Goal: Task Accomplishment & Management: Use online tool/utility

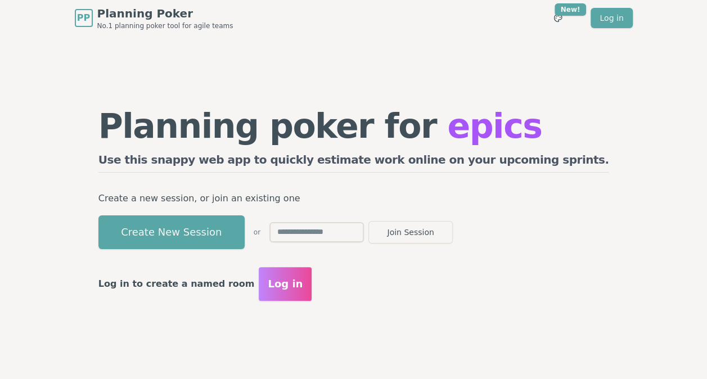
click at [303, 286] on span "Log in" at bounding box center [285, 284] width 35 height 16
click at [303, 282] on span "Log in" at bounding box center [285, 284] width 35 height 16
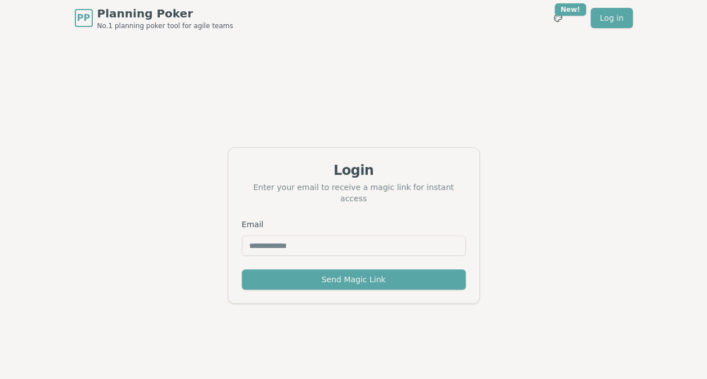
click at [340, 249] on input "Email" at bounding box center [354, 246] width 224 height 20
type input "**********"
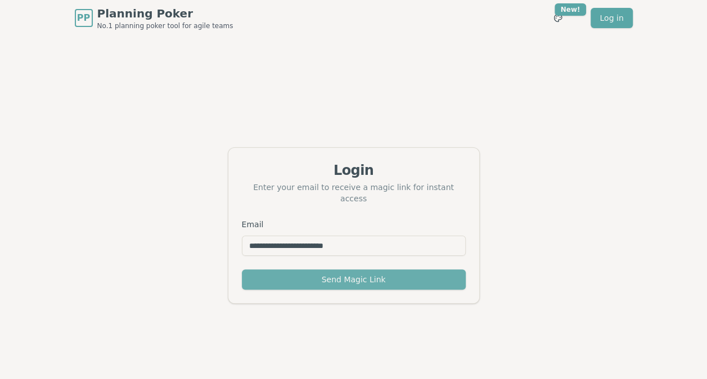
click at [357, 273] on button "Send Magic Link" at bounding box center [354, 279] width 224 height 20
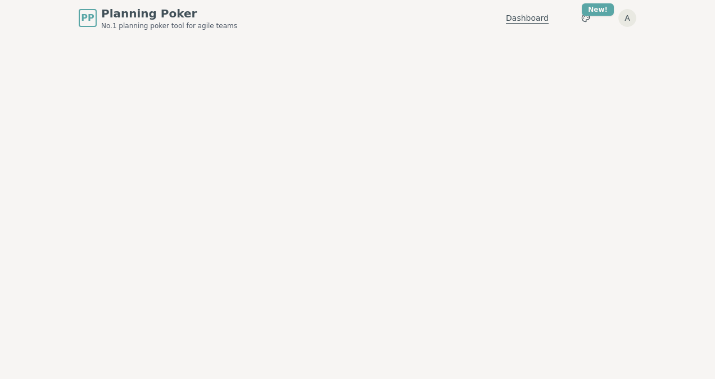
click at [531, 16] on link "Dashboard" at bounding box center [527, 17] width 43 height 11
click at [127, 16] on span "Planning Poker" at bounding box center [169, 14] width 136 height 16
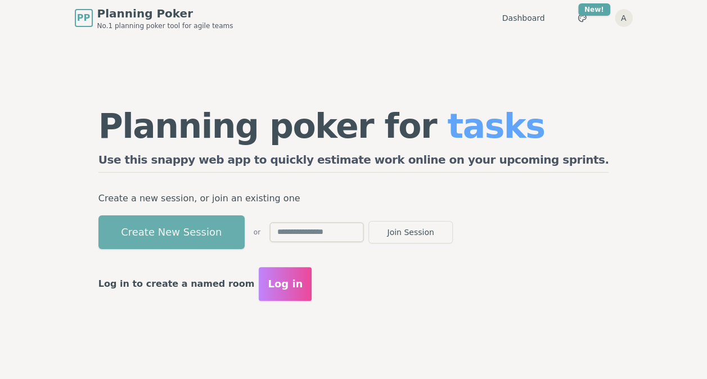
click at [219, 235] on button "Create New Session" at bounding box center [171, 232] width 146 height 34
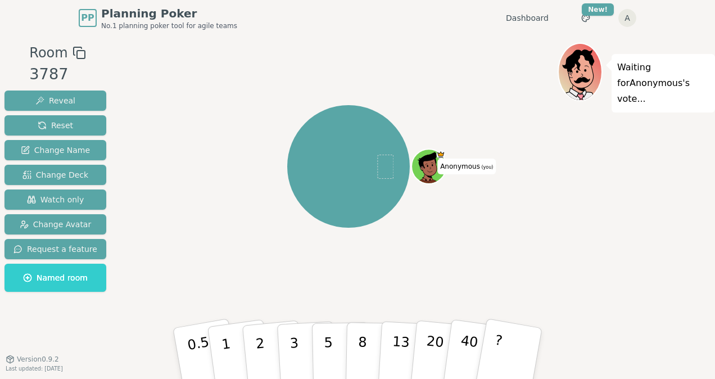
click at [579, 56] on icon at bounding box center [579, 61] width 42 height 25
click at [430, 164] on icon at bounding box center [430, 165] width 34 height 3
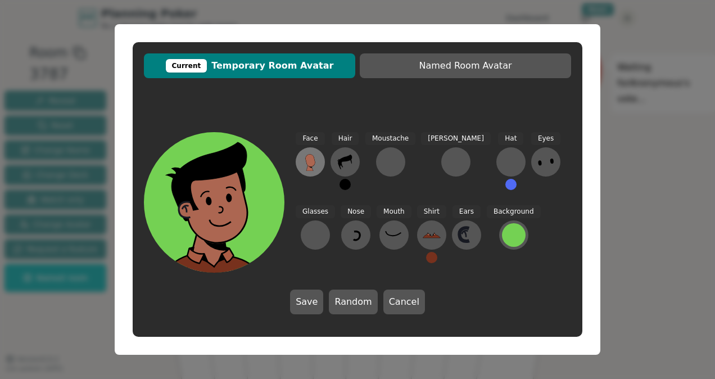
click at [310, 164] on icon at bounding box center [310, 160] width 10 height 12
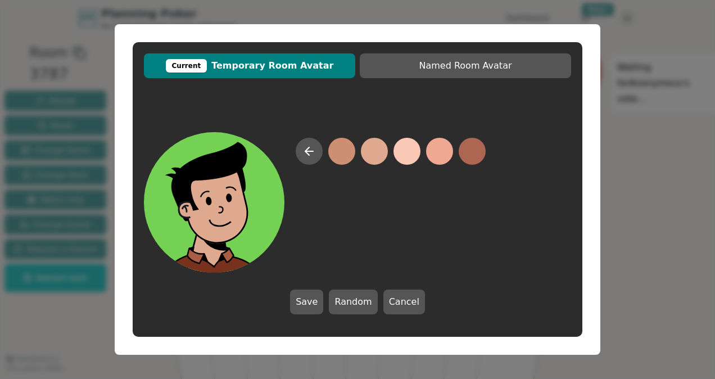
click at [380, 152] on button at bounding box center [374, 151] width 27 height 27
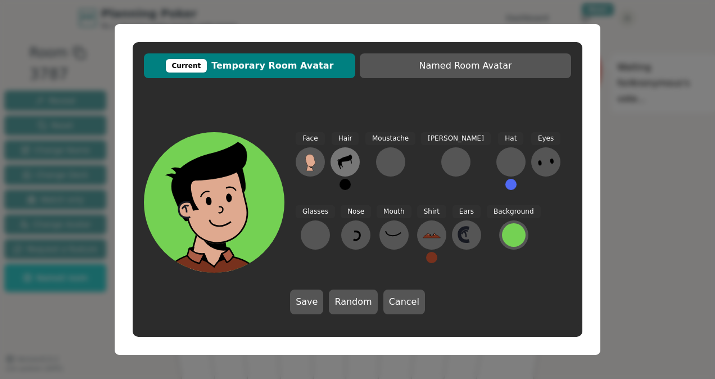
click at [343, 159] on icon at bounding box center [345, 162] width 14 height 15
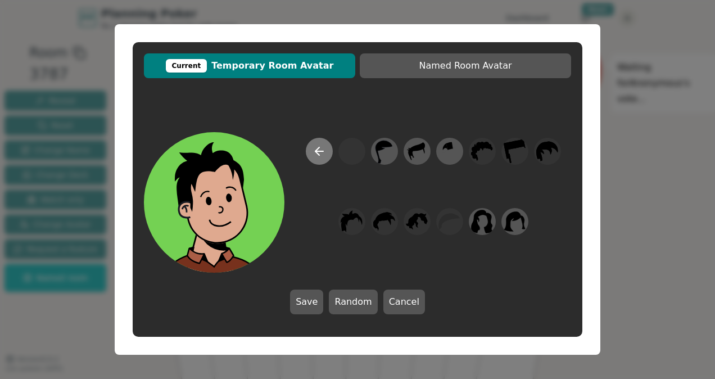
click at [325, 154] on icon at bounding box center [319, 151] width 13 height 13
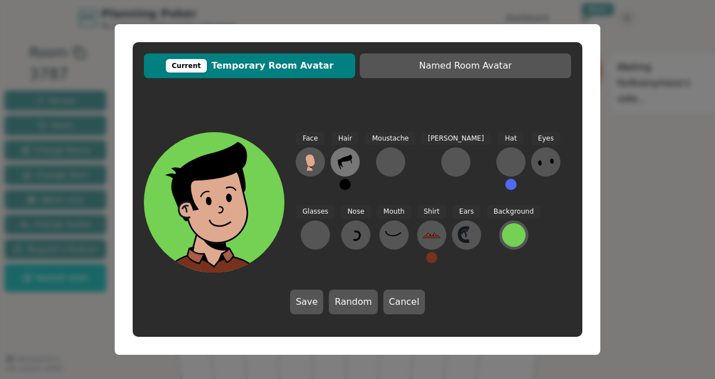
click at [348, 157] on icon at bounding box center [345, 162] width 14 height 15
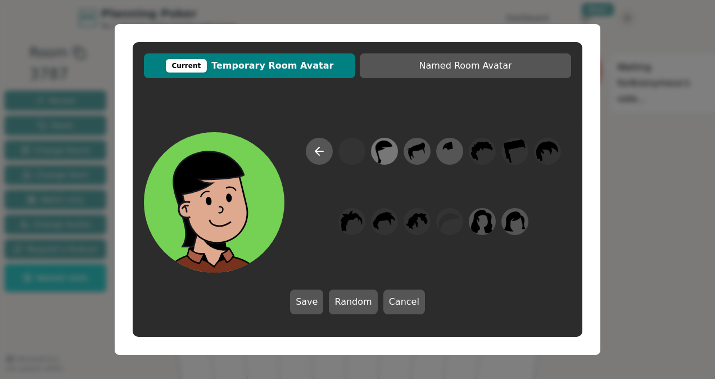
click at [394, 151] on icon at bounding box center [384, 151] width 22 height 25
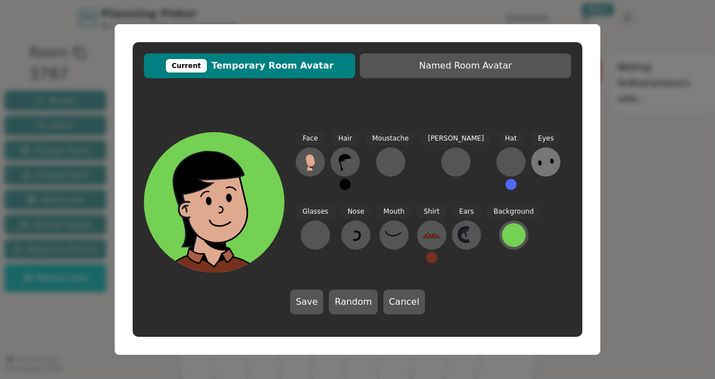
click at [537, 164] on icon at bounding box center [546, 162] width 18 height 18
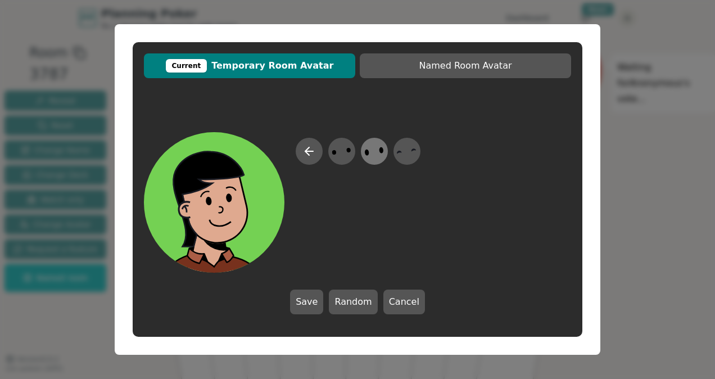
click at [380, 152] on icon at bounding box center [374, 151] width 22 height 25
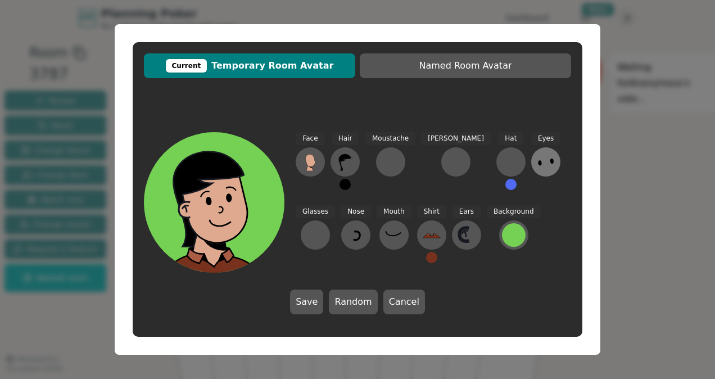
click at [537, 168] on icon at bounding box center [546, 162] width 18 height 18
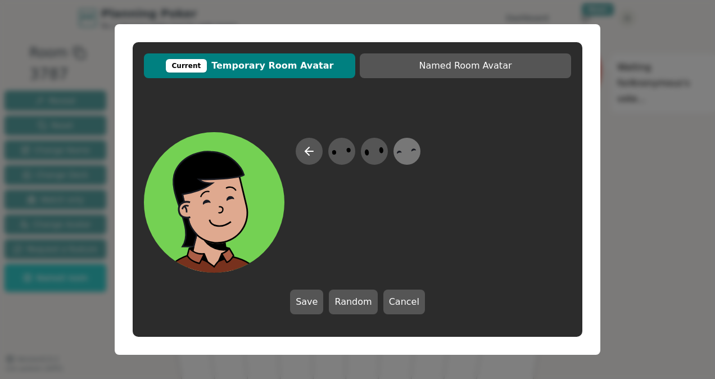
click at [407, 152] on icon at bounding box center [407, 151] width 22 height 25
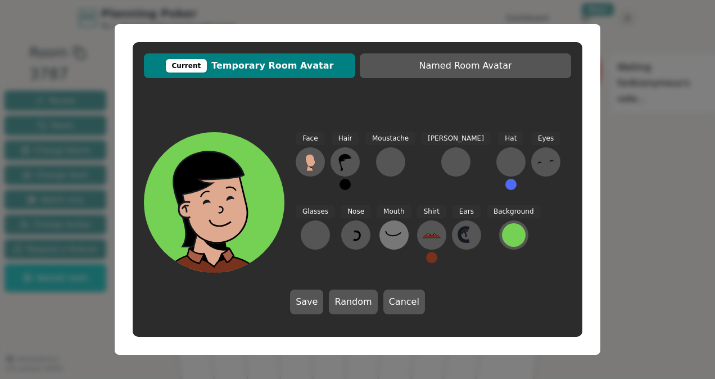
click at [385, 236] on icon at bounding box center [394, 235] width 18 height 18
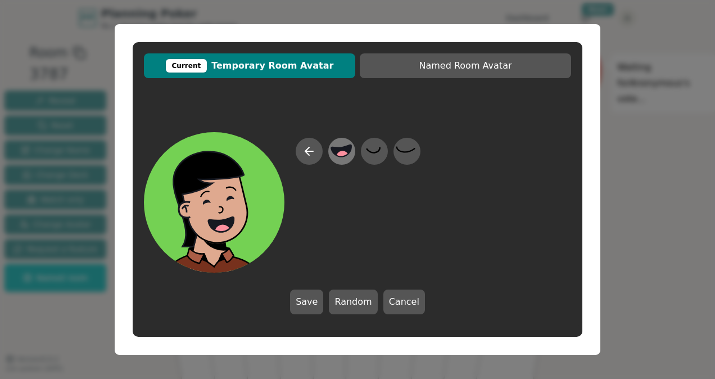
click at [353, 154] on div at bounding box center [341, 151] width 31 height 36
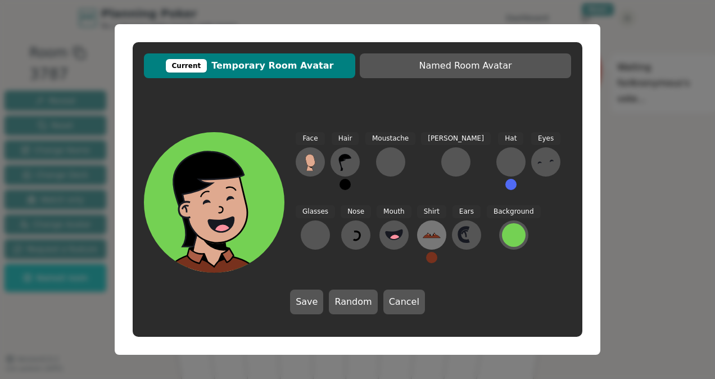
click at [423, 238] on icon at bounding box center [432, 235] width 18 height 18
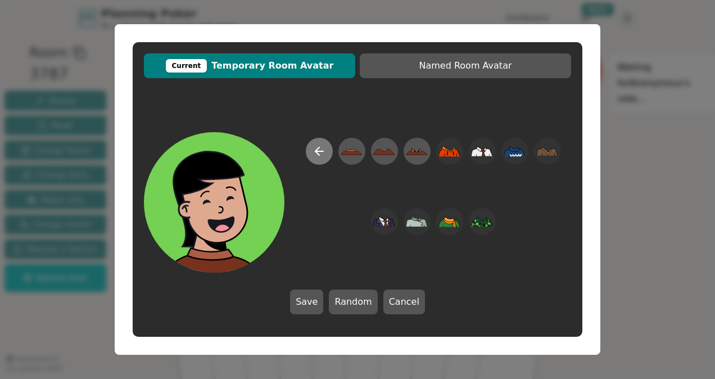
click at [323, 147] on icon at bounding box center [319, 151] width 13 height 13
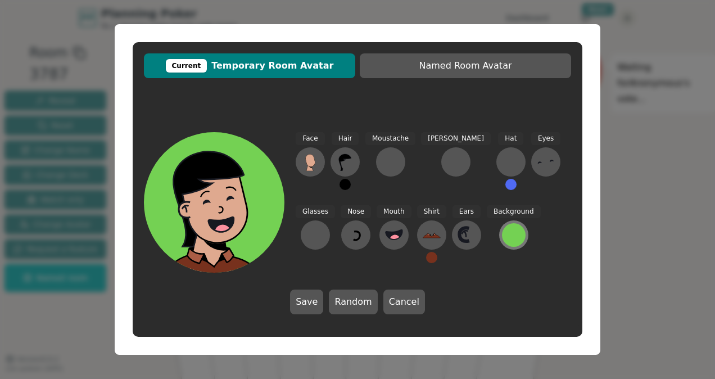
click at [502, 232] on div at bounding box center [514, 235] width 24 height 24
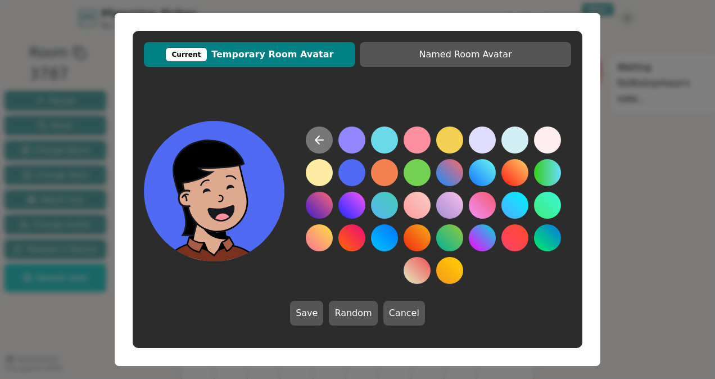
click at [318, 133] on button at bounding box center [319, 140] width 27 height 27
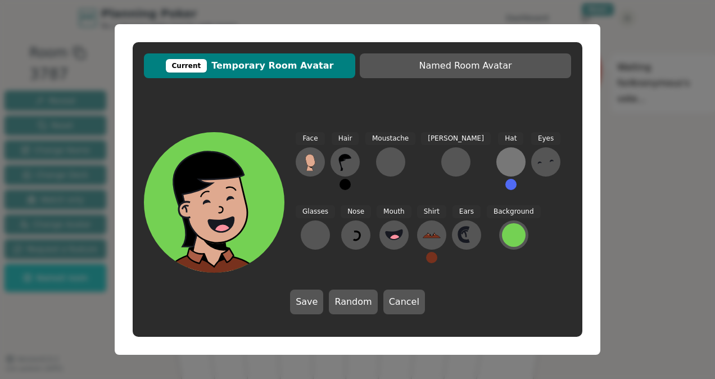
click at [502, 163] on div at bounding box center [511, 162] width 18 height 18
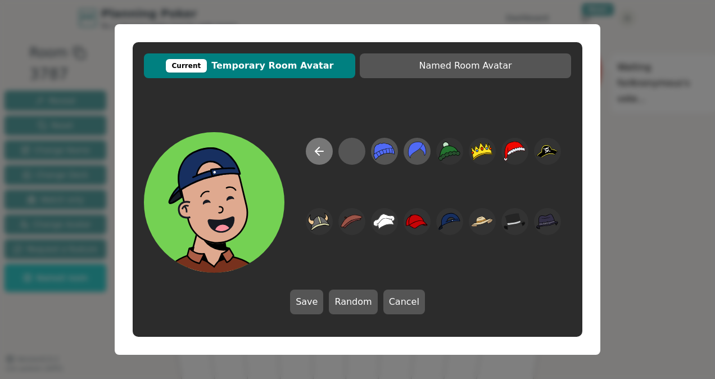
click at [318, 152] on icon at bounding box center [319, 151] width 13 height 13
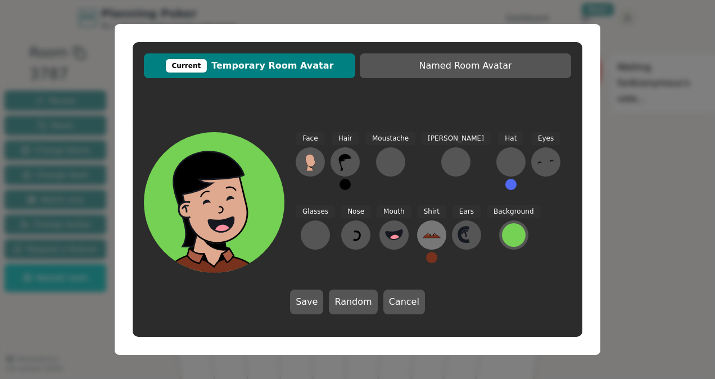
click at [423, 235] on icon at bounding box center [431, 235] width 17 height 3
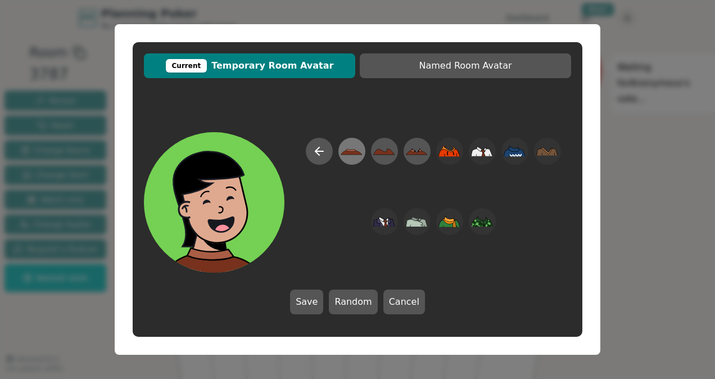
click at [353, 152] on icon at bounding box center [351, 150] width 10 height 3
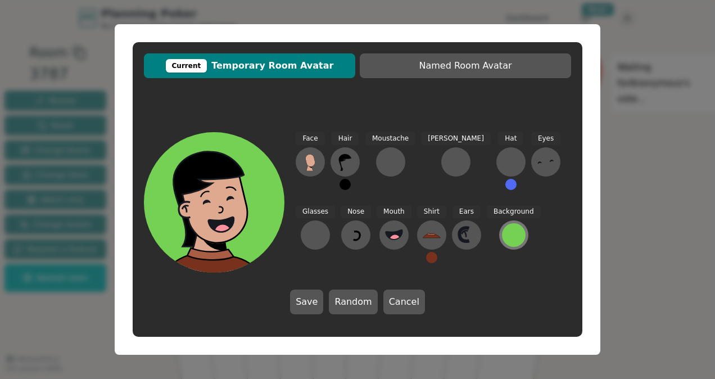
click at [502, 233] on div at bounding box center [514, 235] width 24 height 24
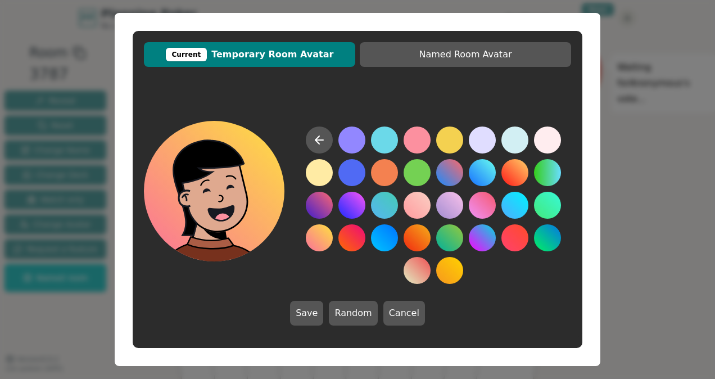
click at [322, 242] on button at bounding box center [319, 237] width 27 height 27
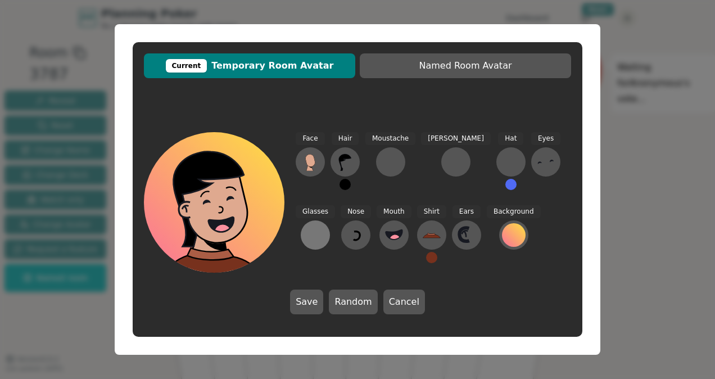
click at [325, 226] on div at bounding box center [316, 235] width 18 height 18
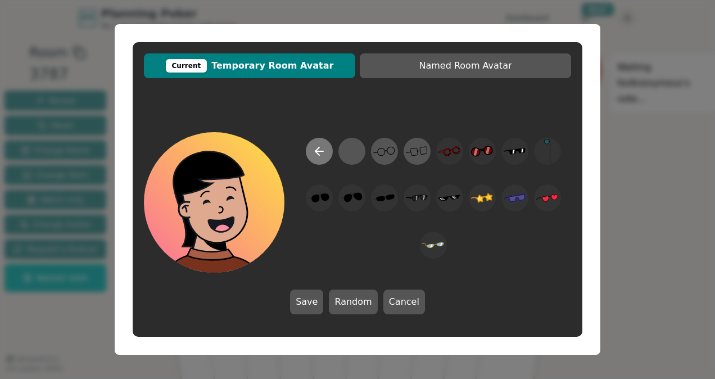
click at [317, 148] on icon at bounding box center [318, 151] width 4 height 8
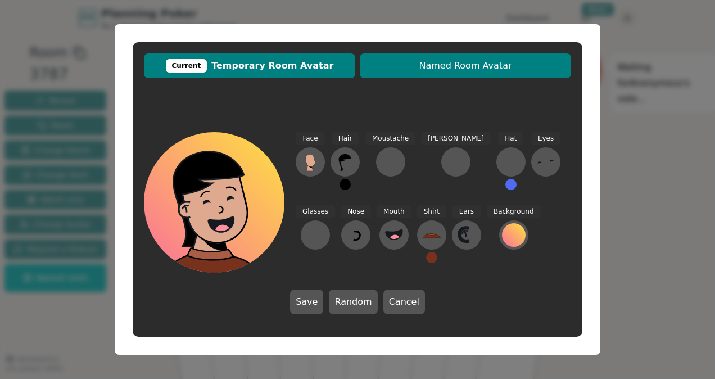
click at [472, 62] on span "Named Room Avatar" at bounding box center [466, 65] width 200 height 13
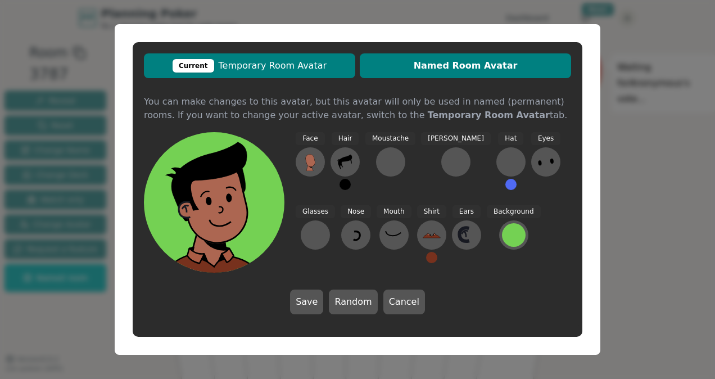
click at [251, 61] on span "Current Temporary Room Avatar" at bounding box center [250, 65] width 200 height 13
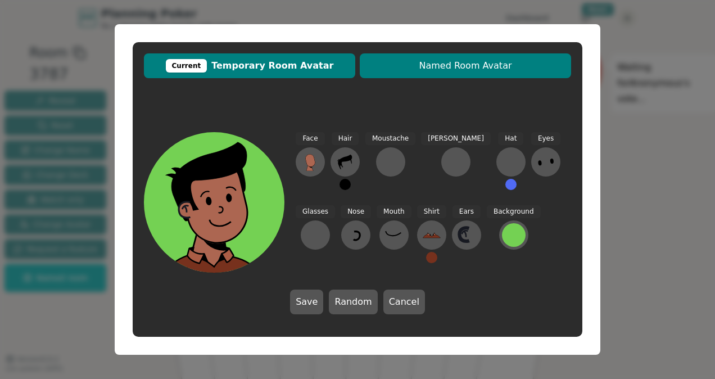
click at [475, 65] on span "Named Room Avatar" at bounding box center [466, 65] width 200 height 13
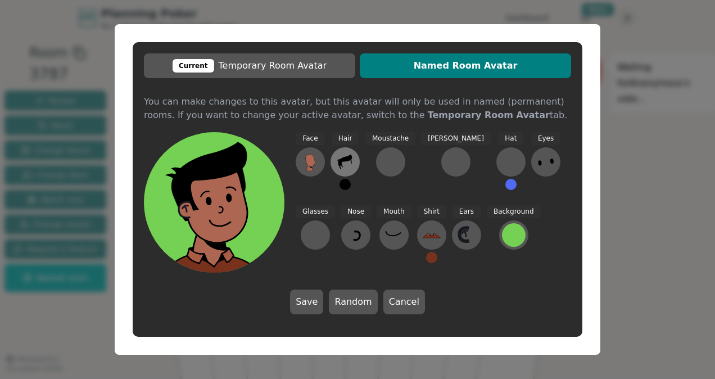
click at [349, 164] on icon at bounding box center [345, 162] width 18 height 18
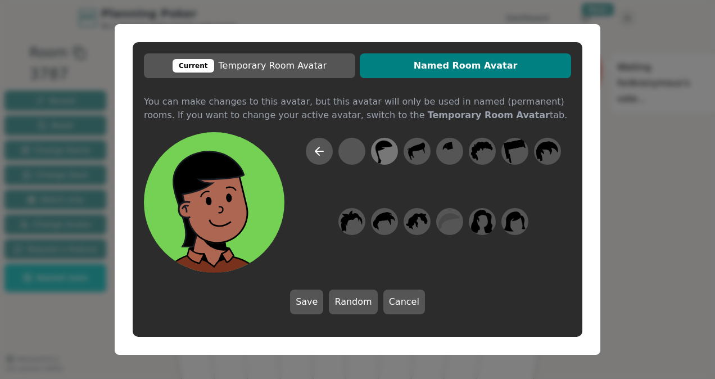
click at [379, 153] on icon at bounding box center [384, 151] width 22 height 25
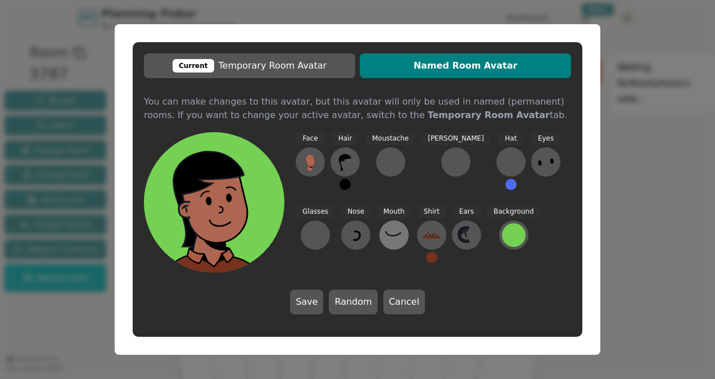
click at [385, 233] on icon at bounding box center [394, 235] width 18 height 18
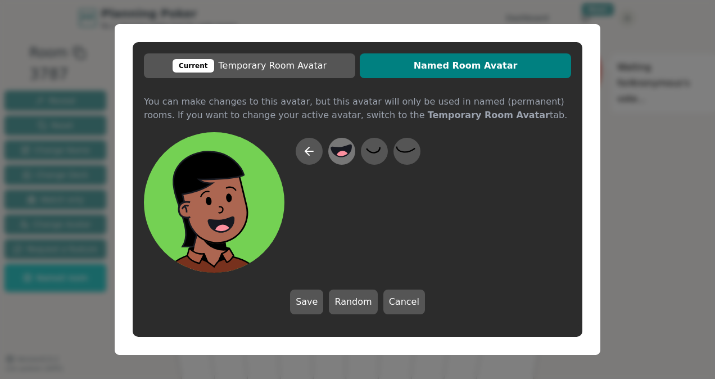
click at [339, 148] on icon at bounding box center [342, 151] width 20 height 12
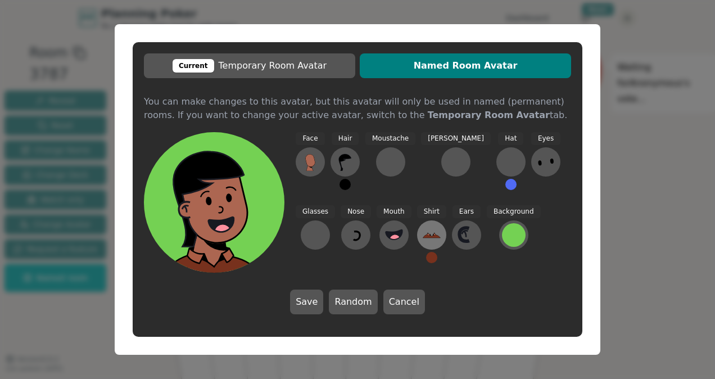
click at [423, 233] on icon at bounding box center [432, 235] width 18 height 18
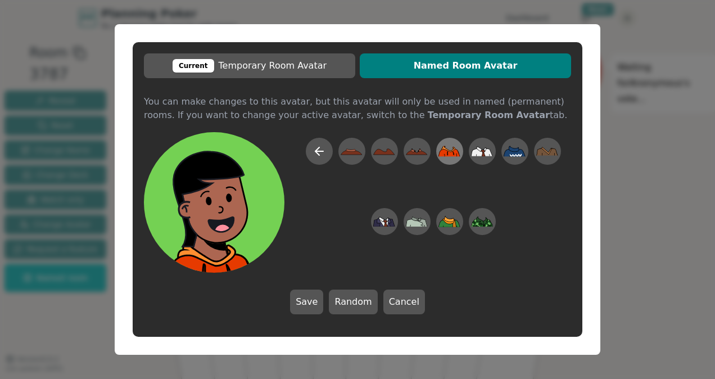
click at [450, 154] on icon at bounding box center [450, 151] width 22 height 11
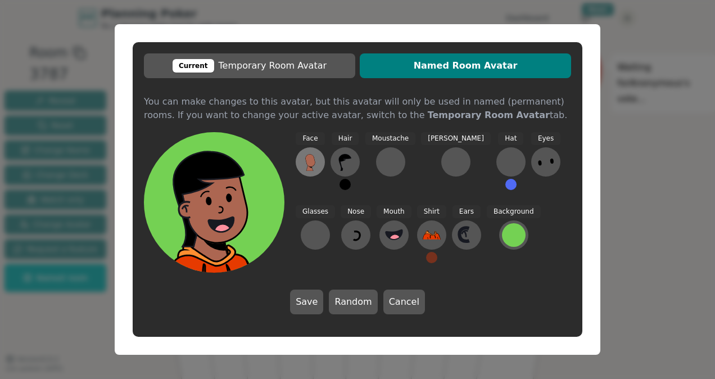
click at [309, 156] on icon at bounding box center [310, 160] width 10 height 12
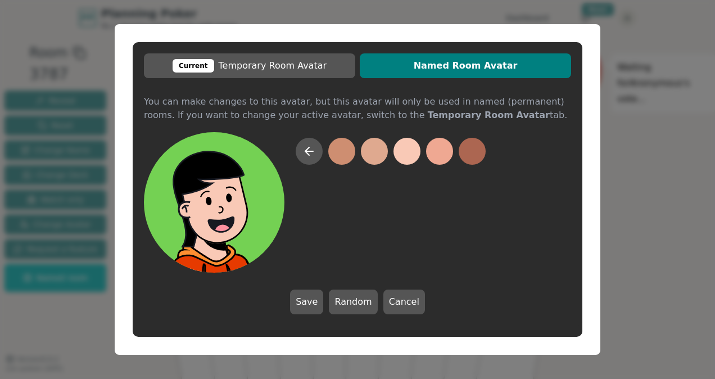
click at [409, 152] on button at bounding box center [407, 151] width 27 height 27
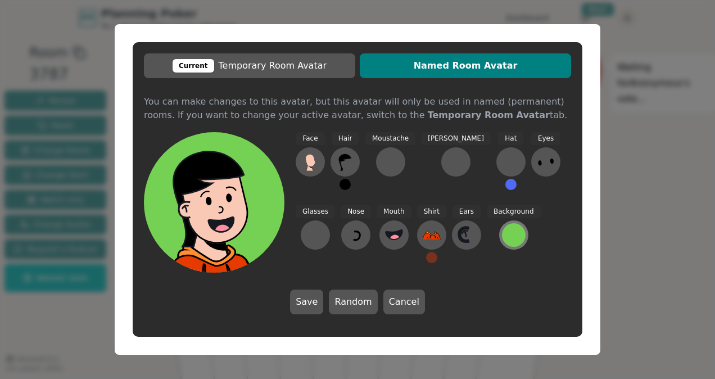
click at [502, 232] on div at bounding box center [514, 235] width 24 height 24
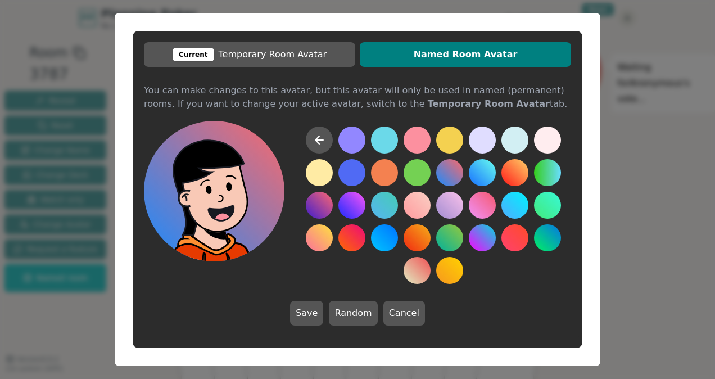
click at [454, 170] on button at bounding box center [449, 172] width 27 height 27
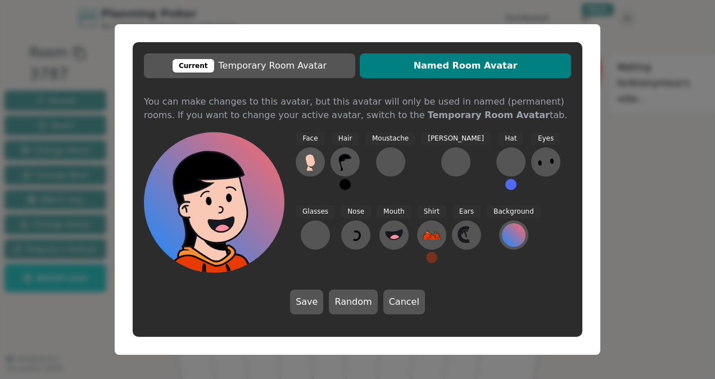
click at [508, 62] on span "Named Room Avatar" at bounding box center [466, 65] width 200 height 13
click at [316, 303] on button "Save" at bounding box center [306, 302] width 33 height 25
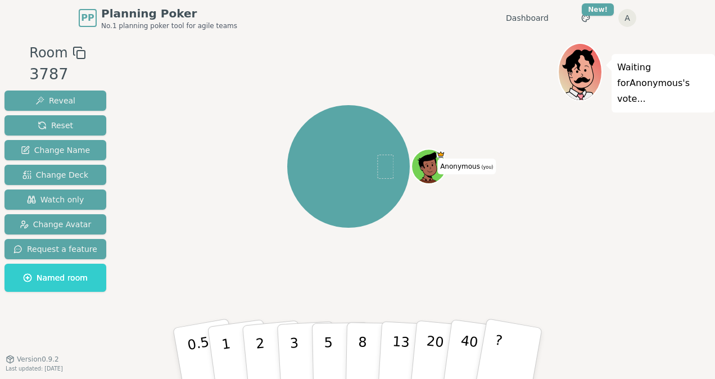
click at [433, 164] on icon at bounding box center [430, 165] width 34 height 3
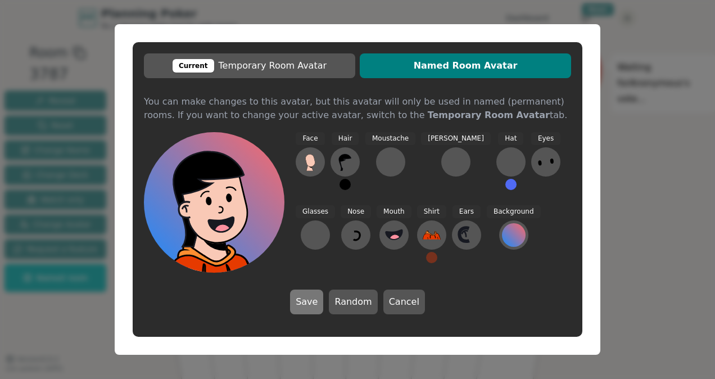
click at [311, 301] on button "Save" at bounding box center [306, 302] width 33 height 25
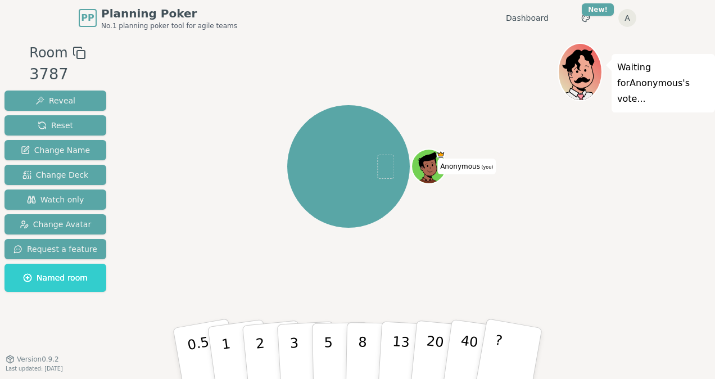
click at [425, 162] on icon at bounding box center [430, 164] width 27 height 4
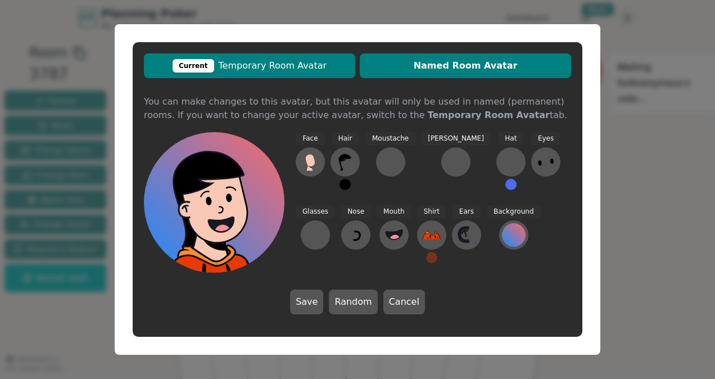
click at [253, 67] on span "Current Temporary Room Avatar" at bounding box center [250, 65] width 200 height 13
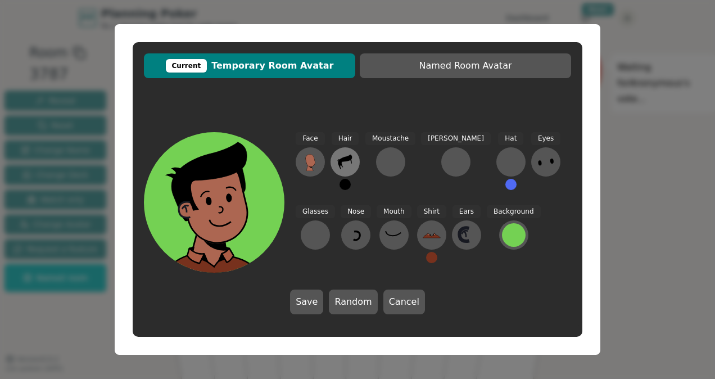
click at [355, 156] on button at bounding box center [345, 161] width 29 height 29
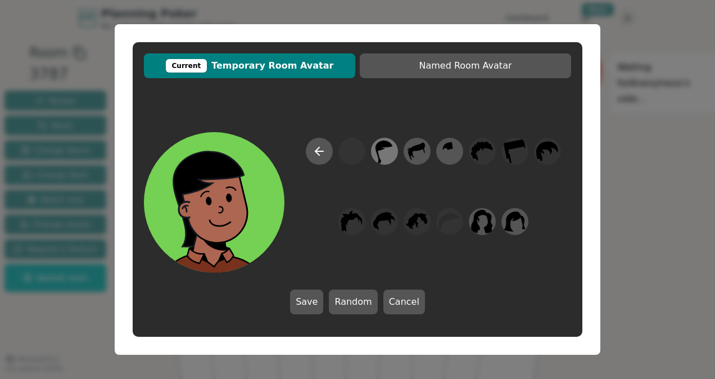
click at [393, 152] on icon at bounding box center [384, 151] width 22 height 25
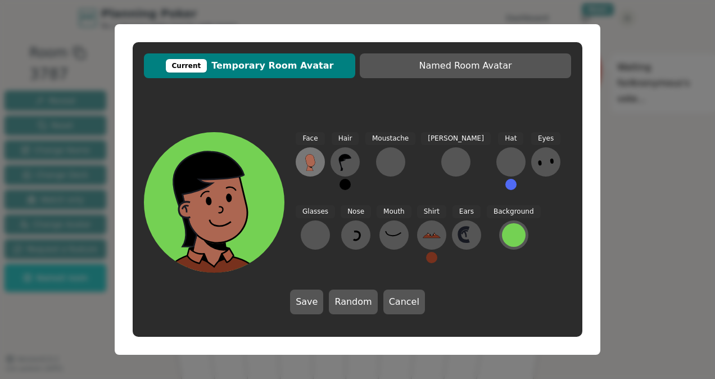
click at [308, 160] on icon at bounding box center [310, 160] width 10 height 12
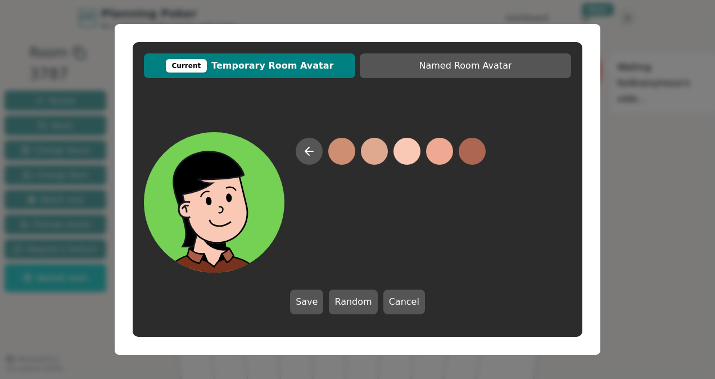
click at [413, 152] on button at bounding box center [407, 151] width 27 height 27
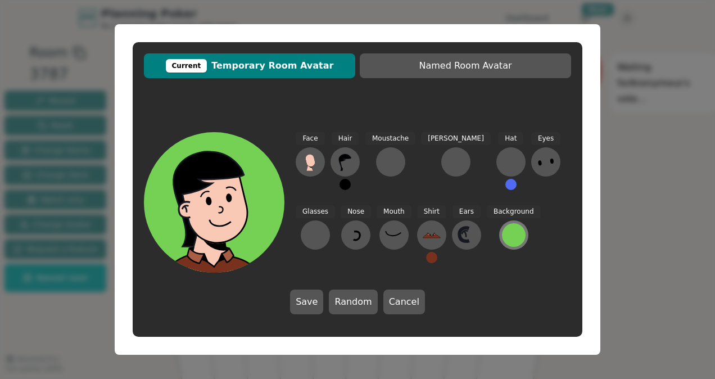
click at [502, 231] on div at bounding box center [514, 235] width 24 height 24
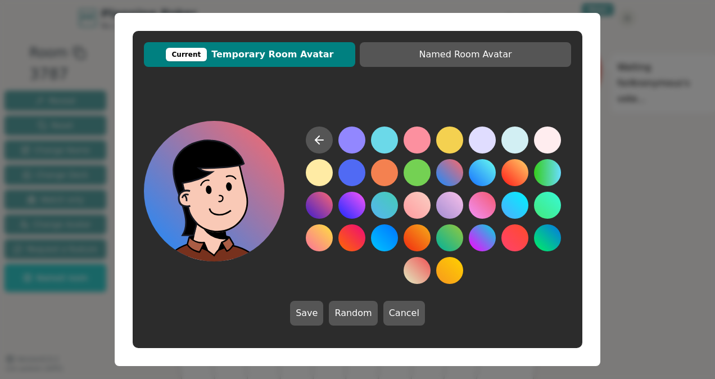
click at [449, 174] on button at bounding box center [449, 172] width 27 height 27
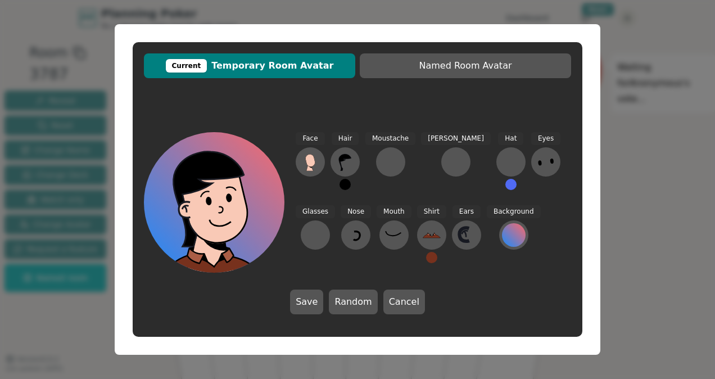
click at [703, 299] on div "Current Temporary Room Avatar Named Room Avatar Face Hair Moustache Beard Hat E…" at bounding box center [357, 189] width 715 height 379
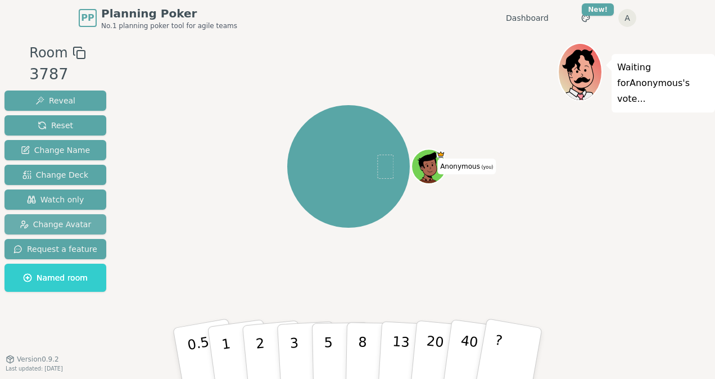
click at [65, 224] on span "Change Avatar" at bounding box center [56, 224] width 72 height 11
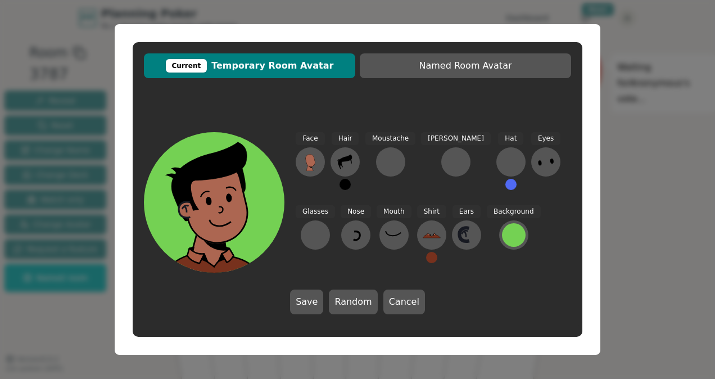
click at [63, 224] on div "Current Temporary Room Avatar Named Room Avatar Face Hair Moustache Beard Hat E…" at bounding box center [357, 189] width 715 height 379
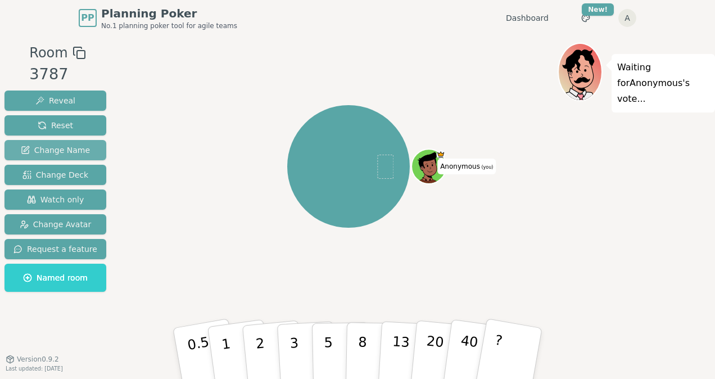
click at [78, 147] on span "Change Name" at bounding box center [55, 150] width 69 height 11
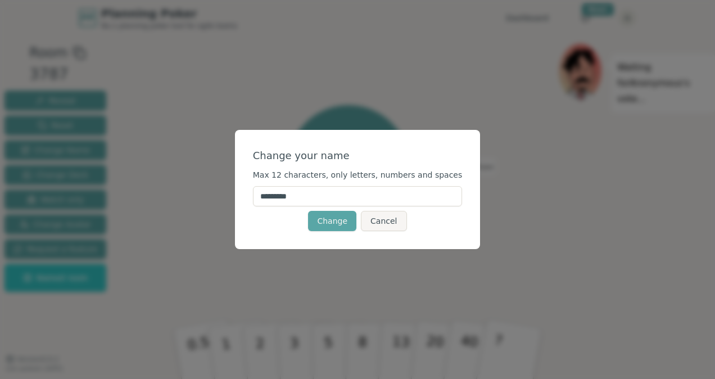
click at [354, 197] on input "*********" at bounding box center [358, 196] width 210 height 20
drag, startPoint x: 253, startPoint y: 200, endPoint x: 222, endPoint y: 200, distance: 30.9
click at [222, 200] on div "Change your name Max 12 characters, only letters, numbers and spaces ********* …" at bounding box center [357, 189] width 715 height 379
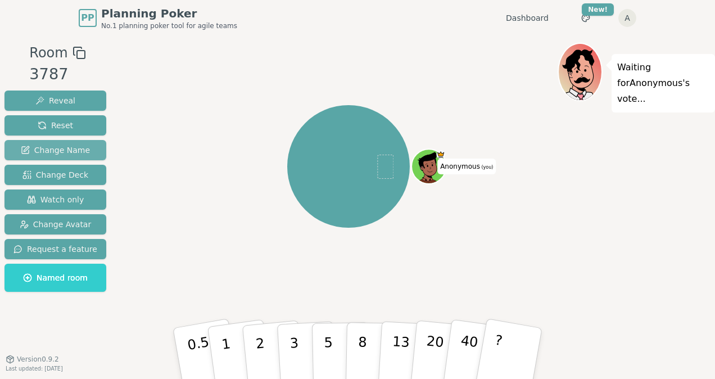
click at [67, 145] on span "Change Name" at bounding box center [55, 150] width 69 height 11
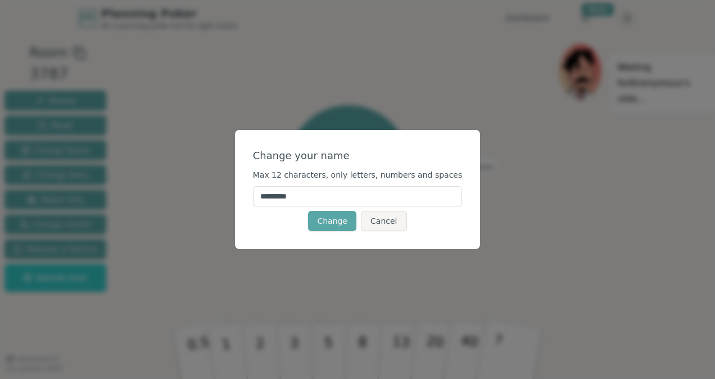
drag, startPoint x: 348, startPoint y: 198, endPoint x: 214, endPoint y: 197, distance: 133.9
click at [214, 197] on div "Change your name Max 12 characters, only letters, numbers and spaces ********* …" at bounding box center [357, 189] width 715 height 379
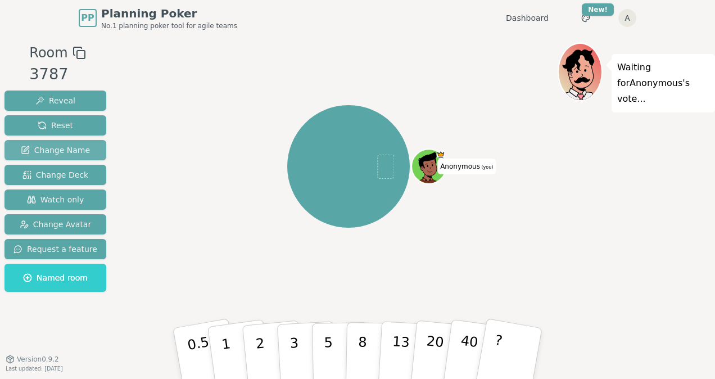
click at [58, 144] on button "Change Name" at bounding box center [55, 150] width 102 height 20
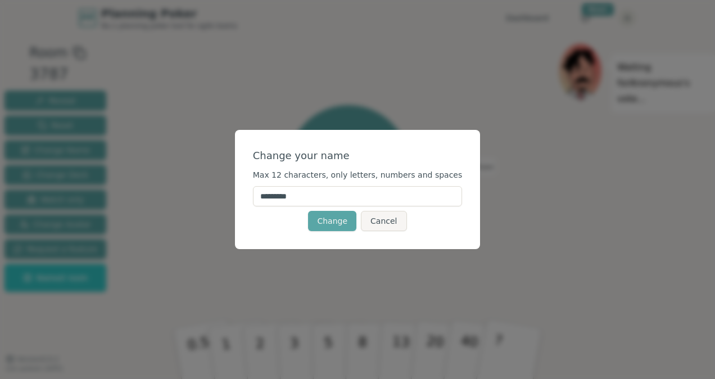
click at [372, 197] on input "*********" at bounding box center [358, 196] width 210 height 20
type input "*"
type input "*****"
click at [332, 222] on button "Change" at bounding box center [332, 221] width 48 height 20
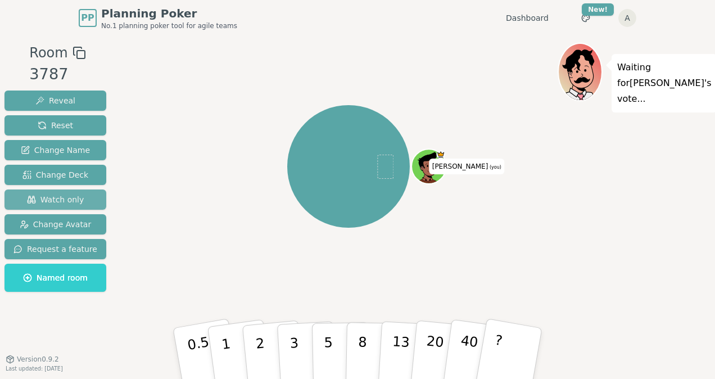
click at [69, 201] on span "Watch only" at bounding box center [55, 199] width 57 height 11
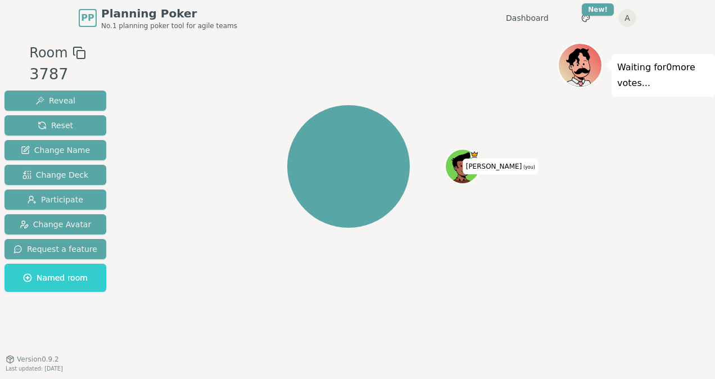
click at [463, 169] on icon at bounding box center [464, 172] width 17 height 6
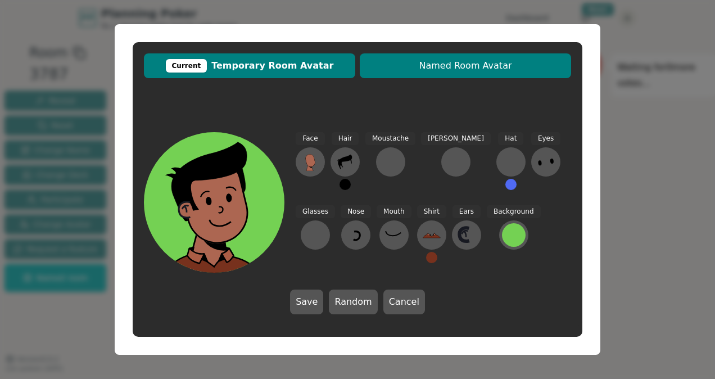
click at [478, 64] on span "Named Room Avatar" at bounding box center [466, 65] width 200 height 13
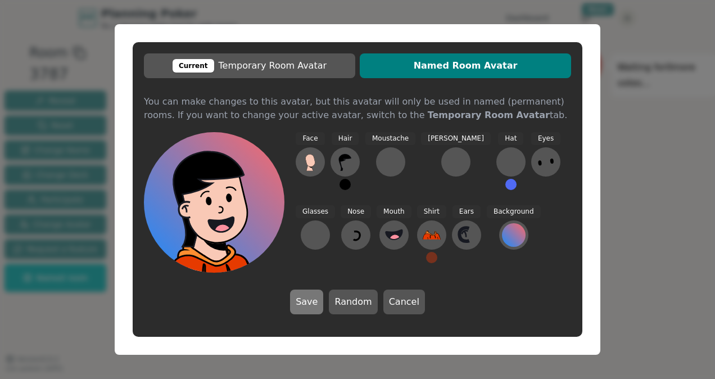
click at [309, 305] on button "Save" at bounding box center [306, 302] width 33 height 25
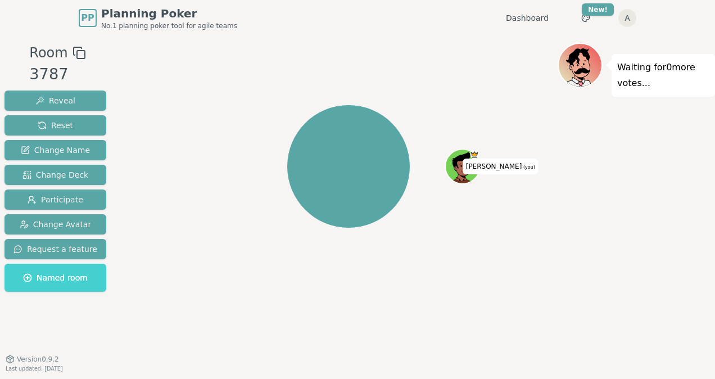
click at [42, 278] on span "Named room" at bounding box center [55, 277] width 65 height 11
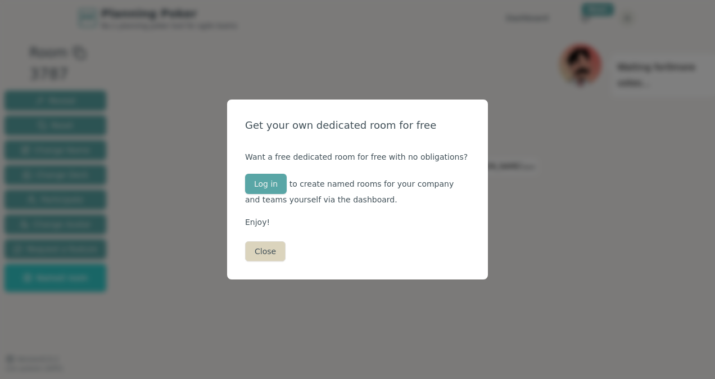
click at [259, 252] on button "Close" at bounding box center [265, 251] width 40 height 20
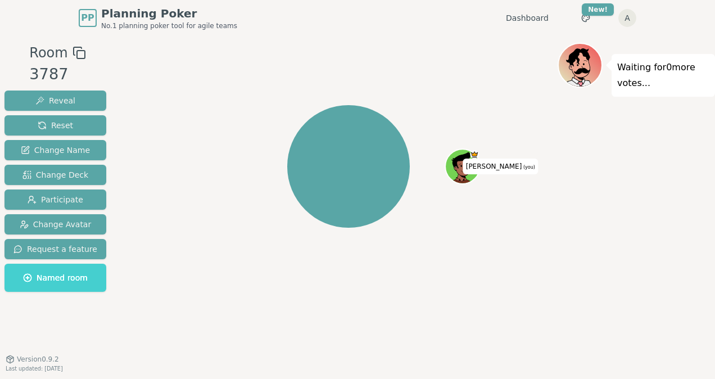
click at [51, 278] on span "Named room" at bounding box center [55, 277] width 65 height 11
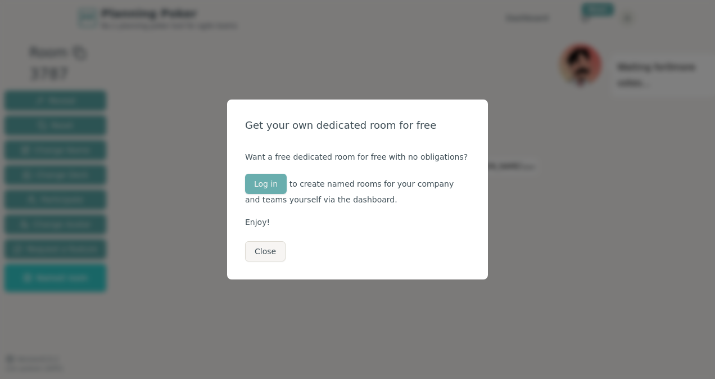
click at [276, 179] on button "Log in" at bounding box center [266, 184] width 42 height 20
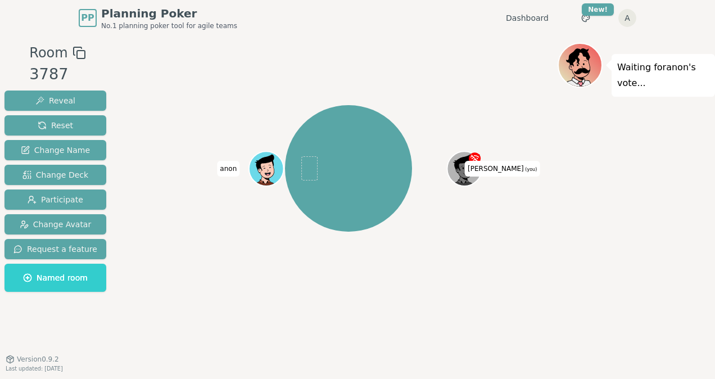
click at [229, 170] on span "anon" at bounding box center [228, 169] width 22 height 16
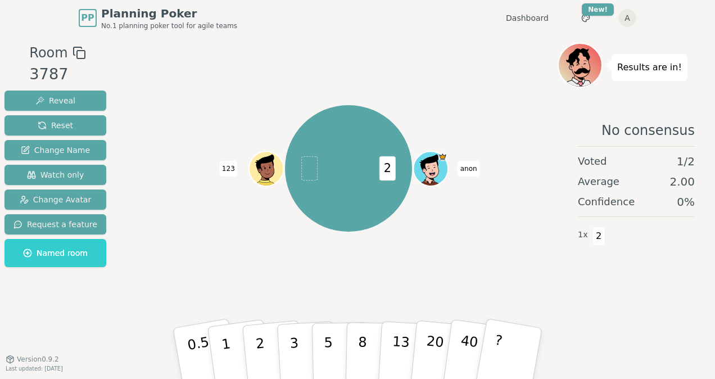
drag, startPoint x: 583, startPoint y: 64, endPoint x: 594, endPoint y: 45, distance: 22.5
click at [583, 64] on icon at bounding box center [581, 65] width 43 height 6
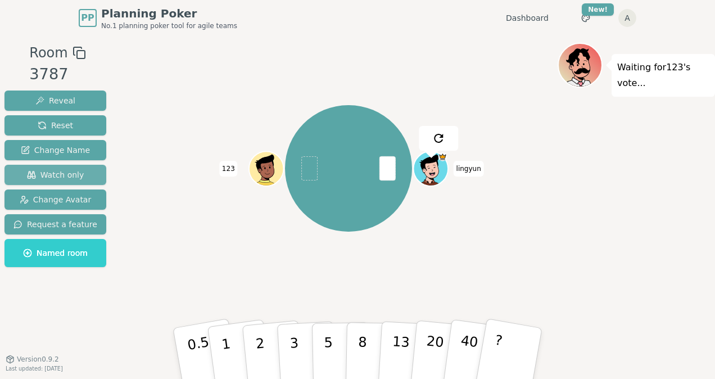
click at [64, 173] on span "Watch only" at bounding box center [55, 174] width 57 height 11
click at [67, 173] on span "Watch only" at bounding box center [55, 174] width 57 height 11
click at [22, 173] on button "Watch only" at bounding box center [55, 175] width 102 height 20
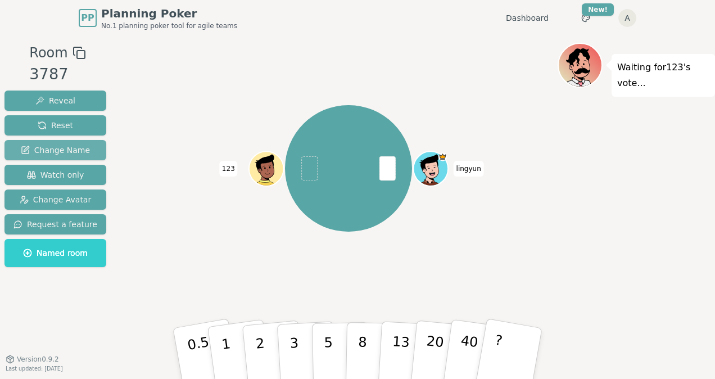
click at [67, 146] on span "Change Name" at bounding box center [55, 150] width 69 height 11
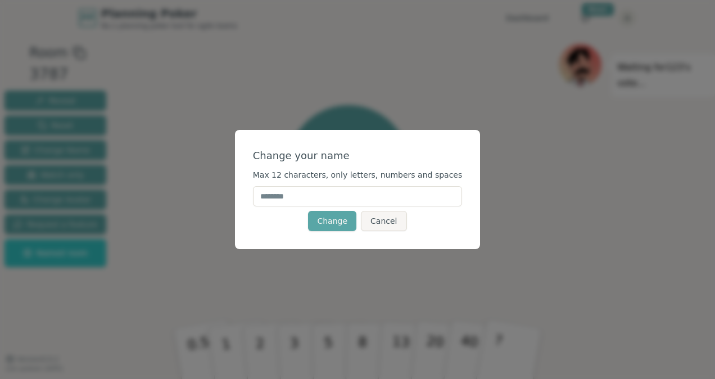
click at [396, 199] on input "text" at bounding box center [358, 196] width 210 height 20
type input "*****"
click at [343, 225] on button "Change" at bounding box center [332, 221] width 48 height 20
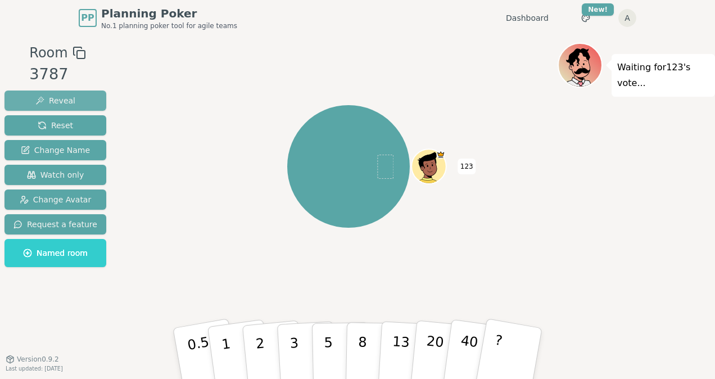
click at [76, 98] on button "Reveal" at bounding box center [55, 101] width 102 height 20
click at [55, 99] on span "Reveal" at bounding box center [55, 100] width 40 height 11
click at [372, 163] on div "123" at bounding box center [348, 166] width 123 height 123
drag, startPoint x: 393, startPoint y: 164, endPoint x: 369, endPoint y: 163, distance: 23.6
click at [391, 164] on span at bounding box center [385, 167] width 16 height 24
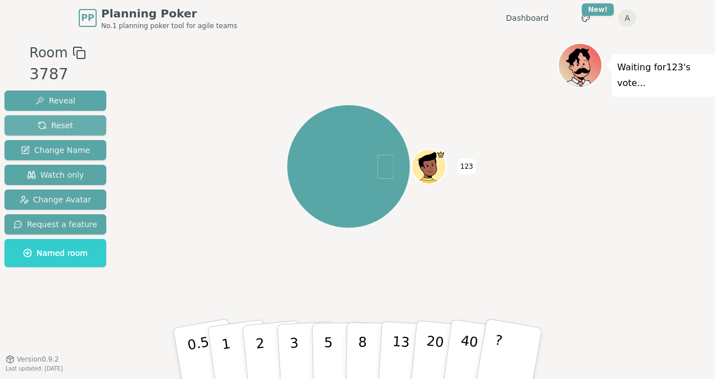
click at [54, 126] on span "Reset" at bounding box center [55, 125] width 35 height 11
